Goal: Check status: Check status

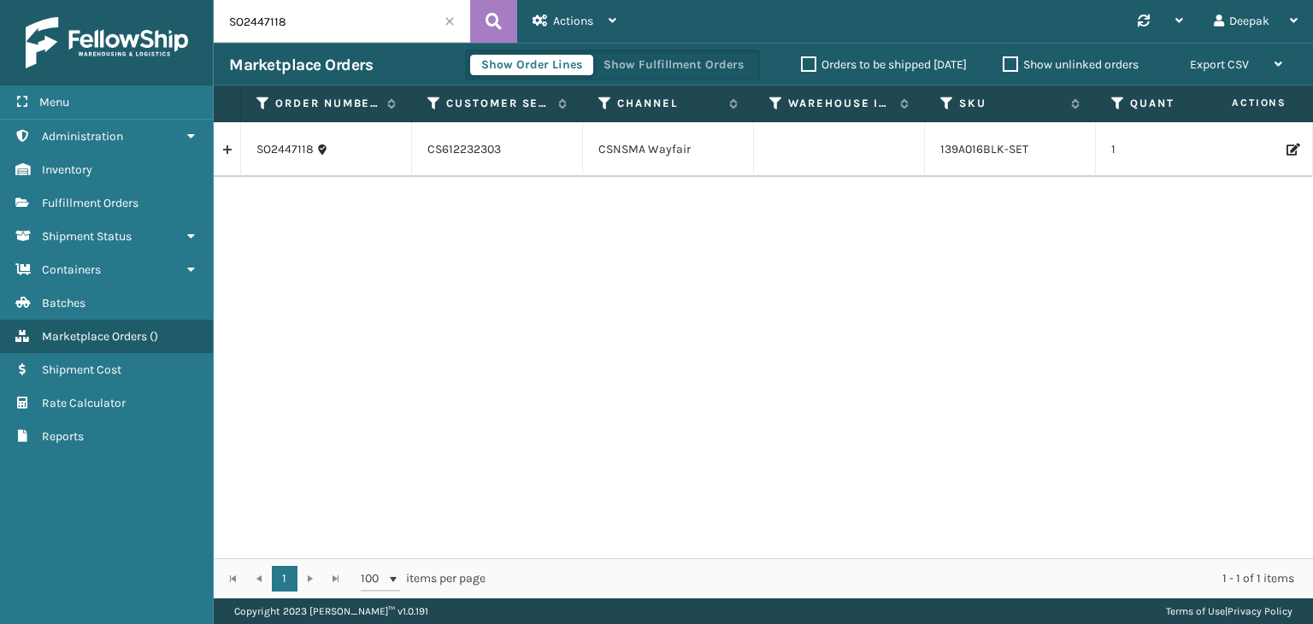
scroll to position [0, 908]
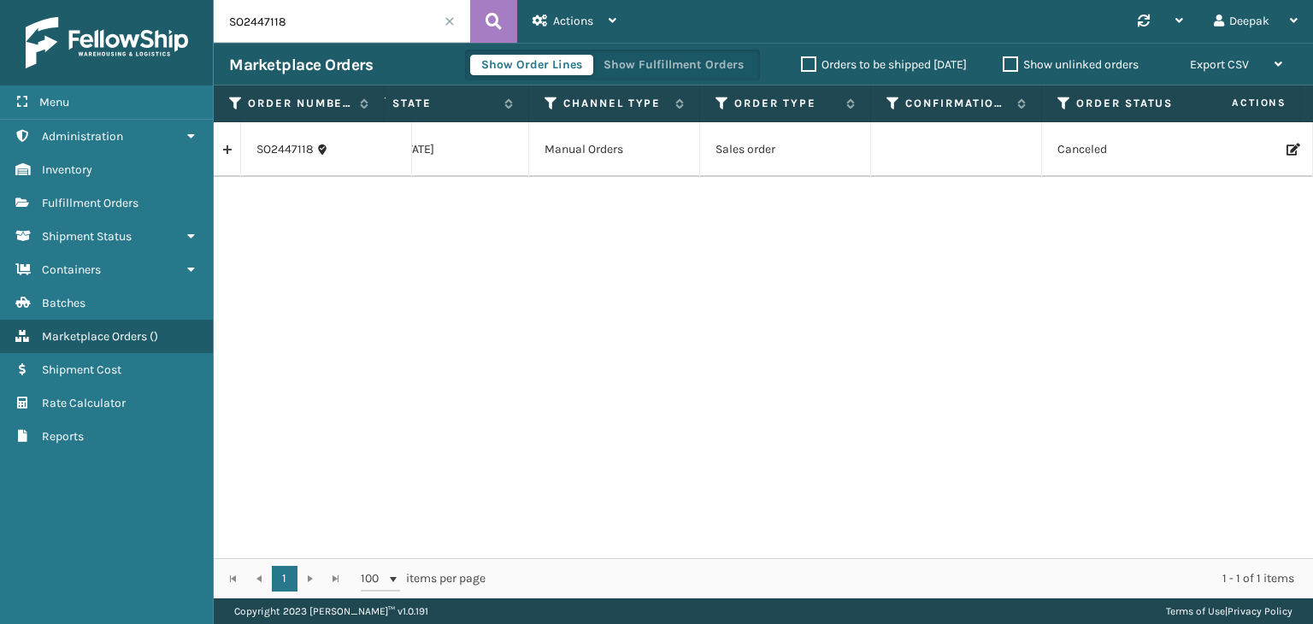
click at [310, 25] on input "SO2447118" at bounding box center [342, 21] width 256 height 43
paste input "6969"
type input "SO2446969"
click at [506, 26] on button at bounding box center [493, 21] width 47 height 43
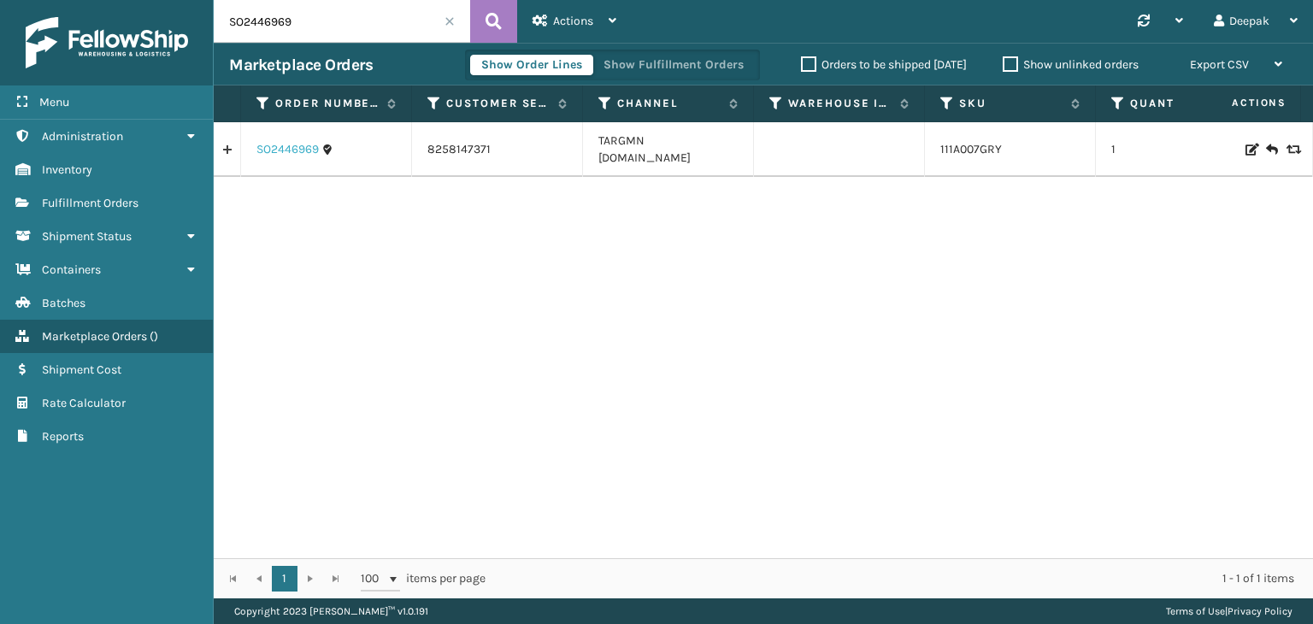
click at [292, 141] on link "SO2446969" at bounding box center [287, 149] width 62 height 17
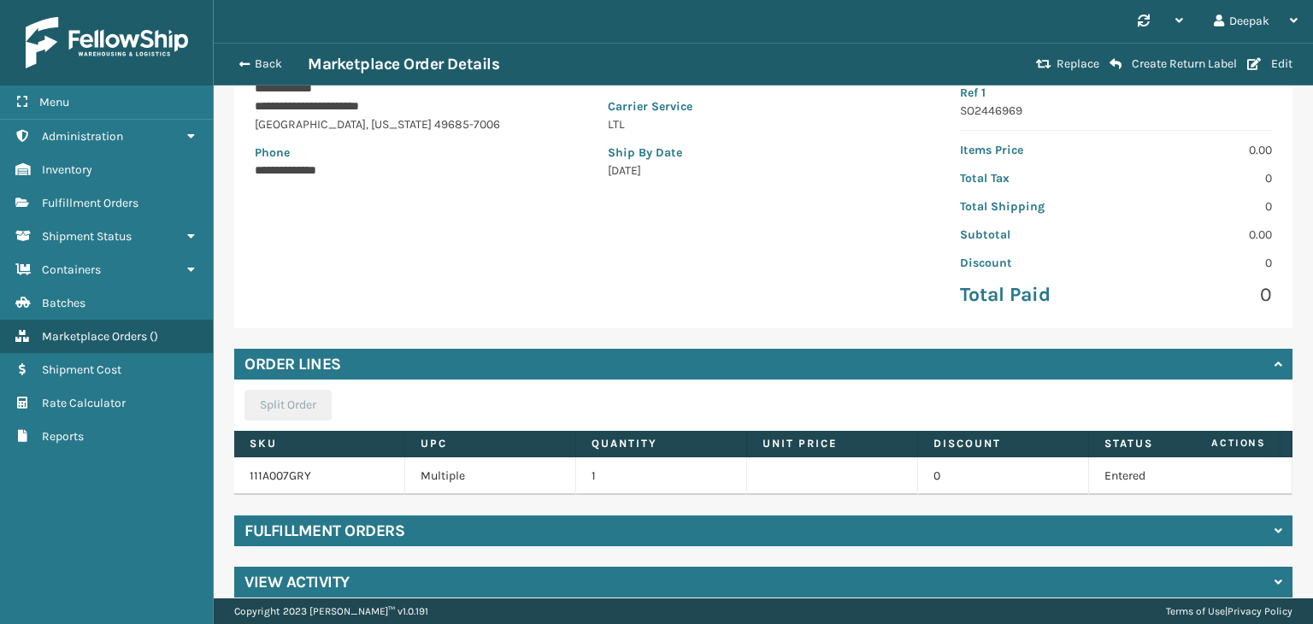
scroll to position [299, 0]
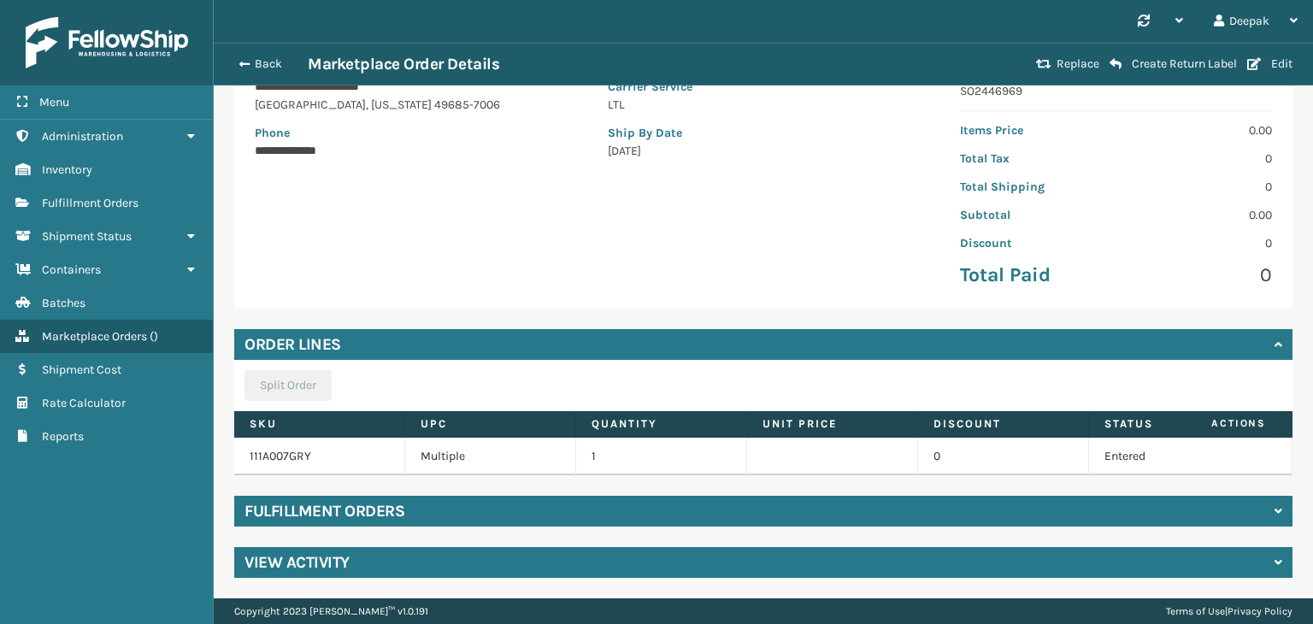
click at [829, 510] on div "Fulfillment Orders" at bounding box center [763, 511] width 1058 height 31
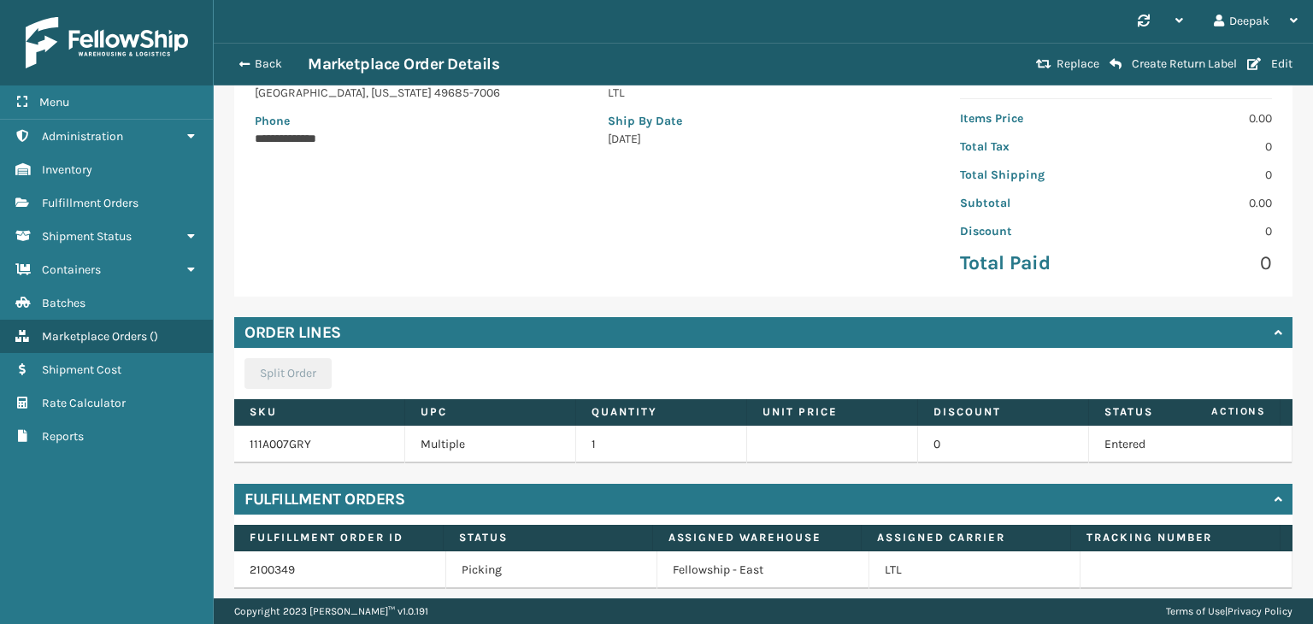
scroll to position [373, 0]
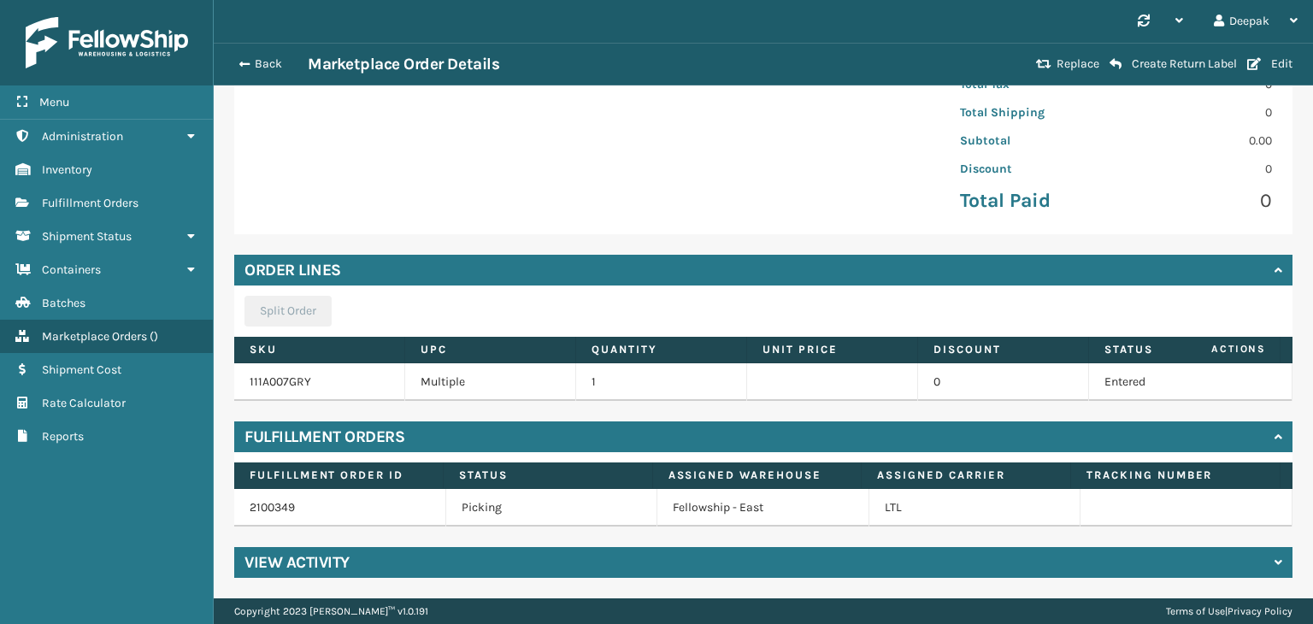
click at [800, 561] on div "View Activity" at bounding box center [763, 562] width 1058 height 31
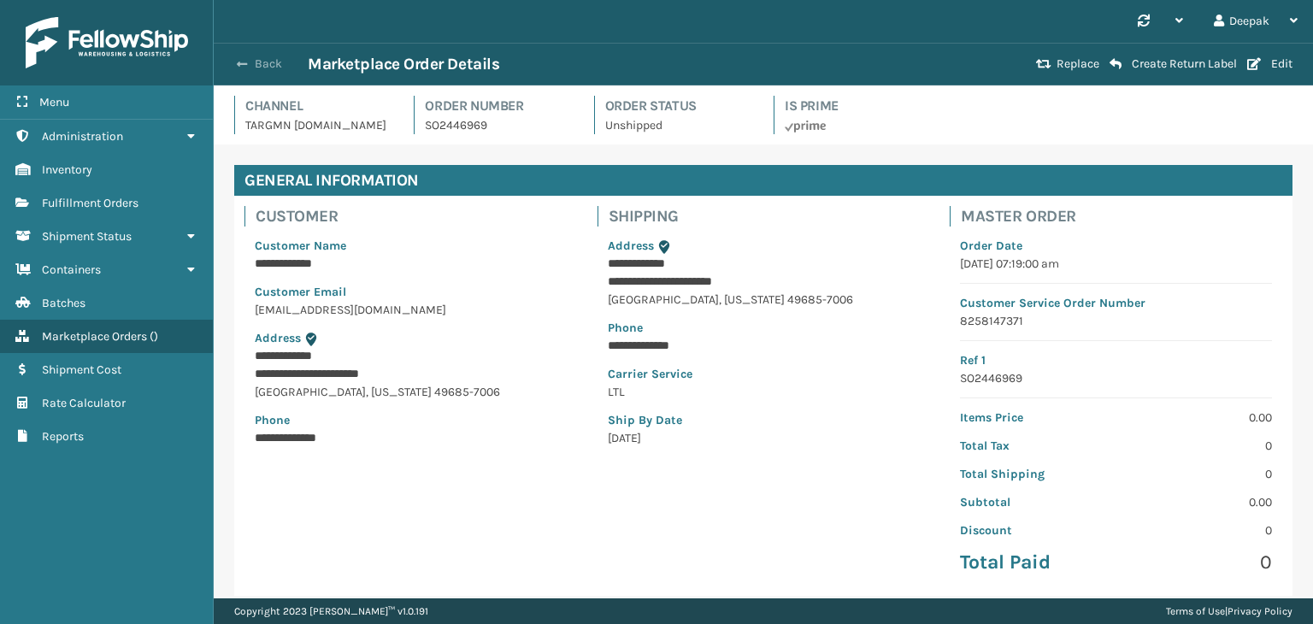
click at [241, 69] on span "button" at bounding box center [242, 64] width 10 height 12
